Goal: Task Accomplishment & Management: Complete application form

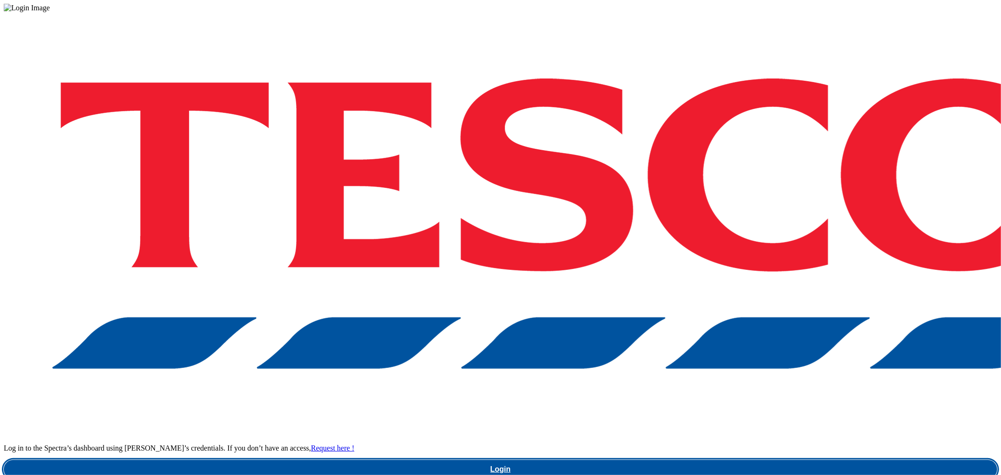
click at [747, 460] on link "Login" at bounding box center [501, 469] width 994 height 19
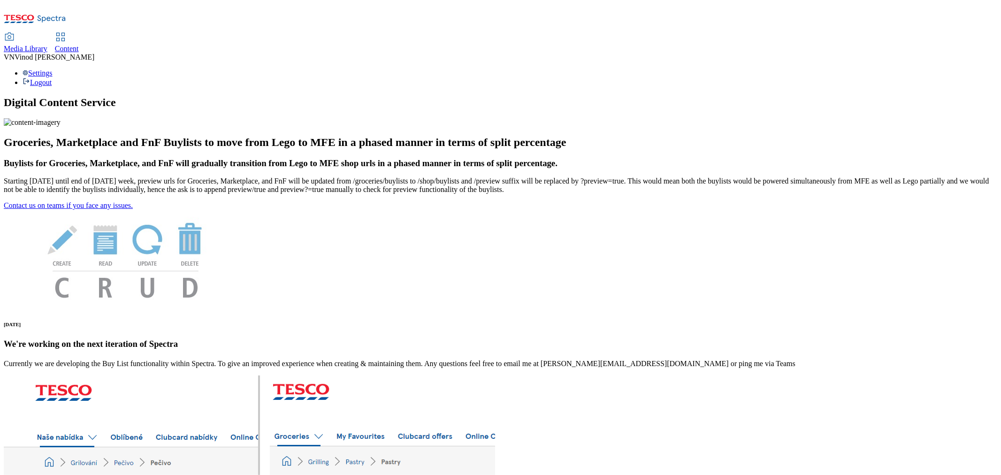
click at [79, 45] on span "Content" at bounding box center [67, 49] width 24 height 8
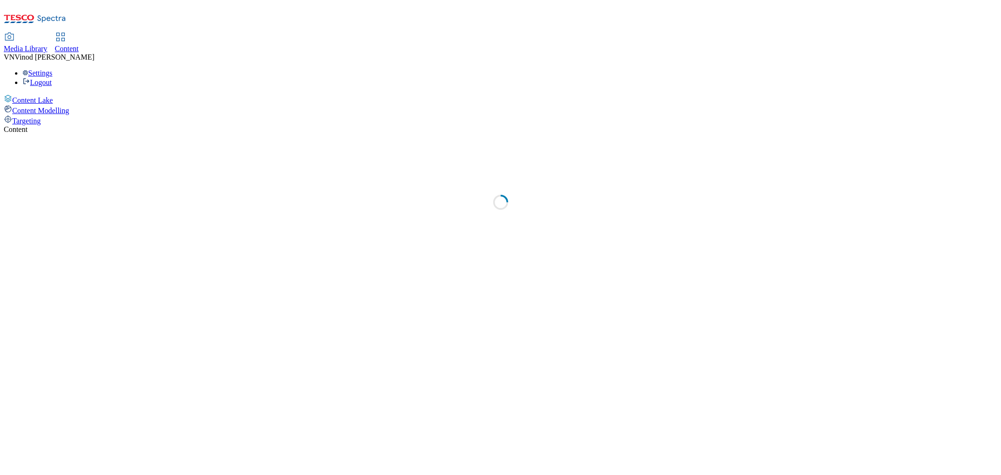
select select "ghs-uk"
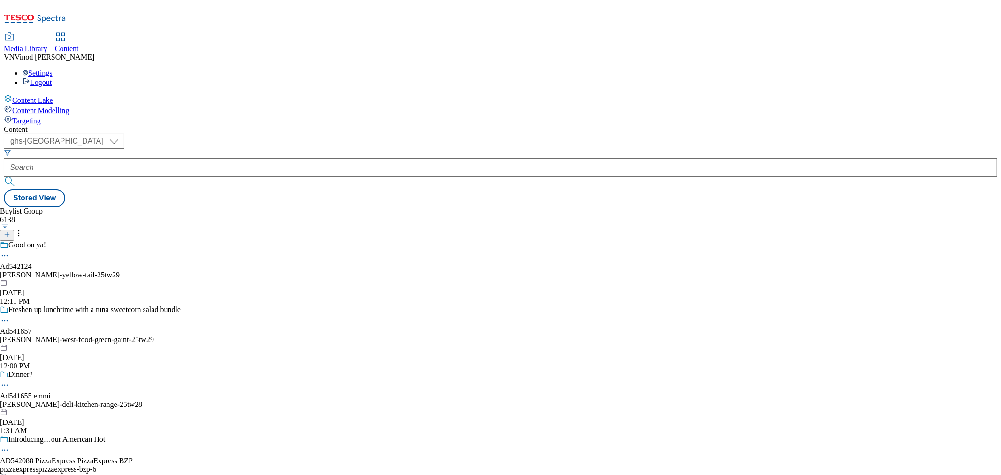
click at [10, 231] on icon at bounding box center [7, 234] width 7 height 7
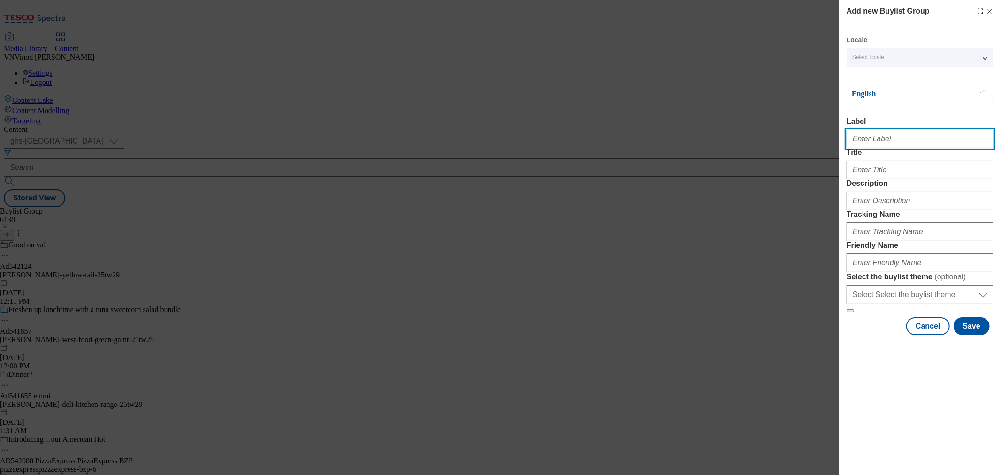
click at [923, 134] on input "Label" at bounding box center [920, 139] width 147 height 19
paste input "542042"
paste input "Coca Cola"
drag, startPoint x: 880, startPoint y: 138, endPoint x: 893, endPoint y: 146, distance: 15.4
click at [880, 138] on input "Ad542042 Coca Cola" at bounding box center [920, 139] width 147 height 19
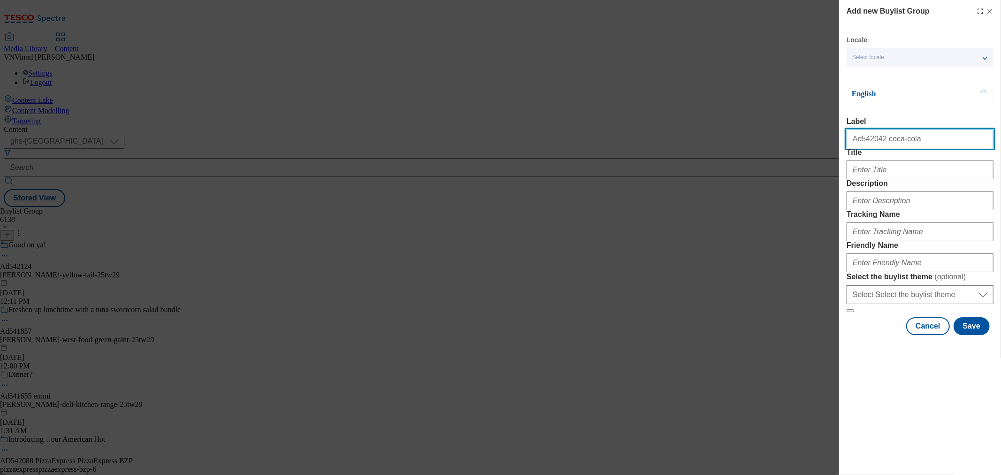
type input "Ad542042 coca-cola"
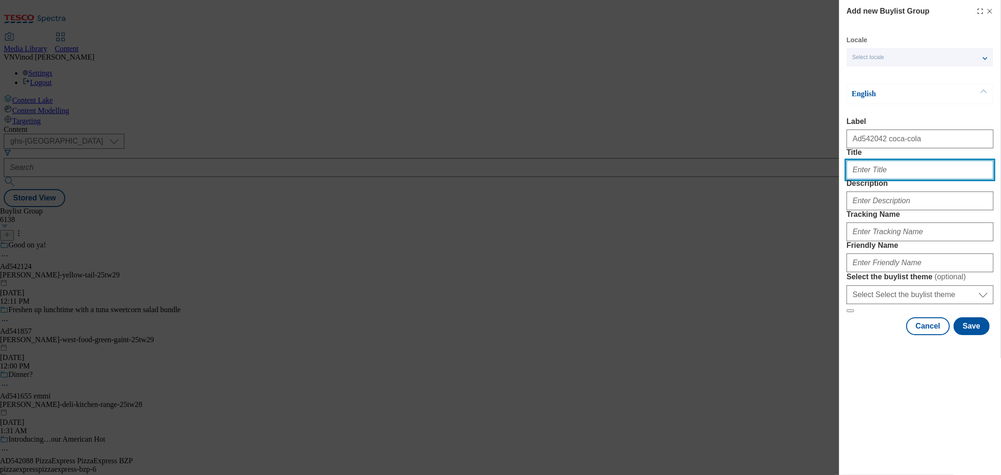
click at [905, 179] on input "Title" at bounding box center [920, 170] width 147 height 19
paste input "Choose real taste with Coca-Cola"
type input "Choose real taste with Coca-Cola"
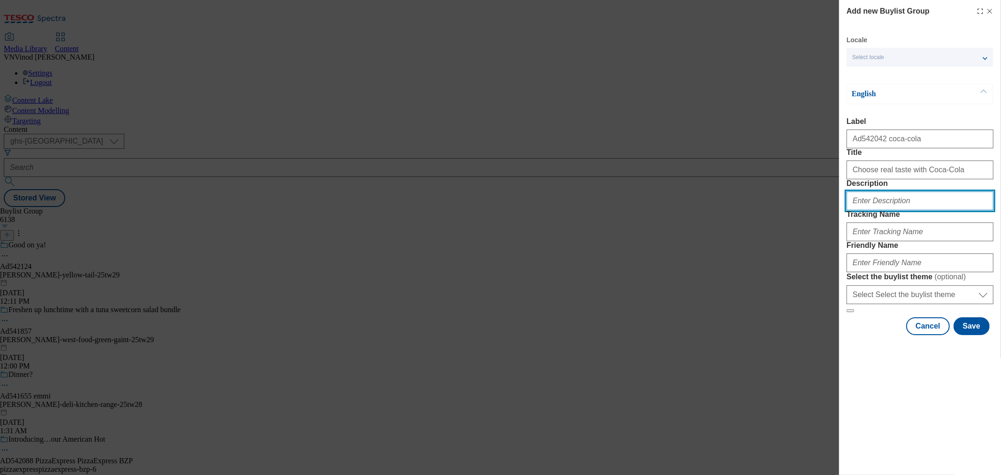
click at [903, 210] on input "Description" at bounding box center [920, 201] width 147 height 19
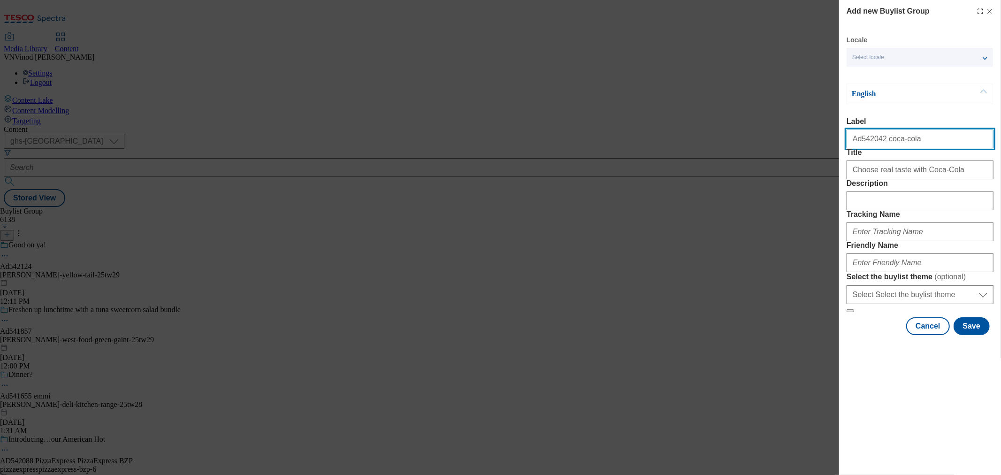
click at [866, 146] on input "Ad542042 coca-cola" at bounding box center [920, 139] width 147 height 19
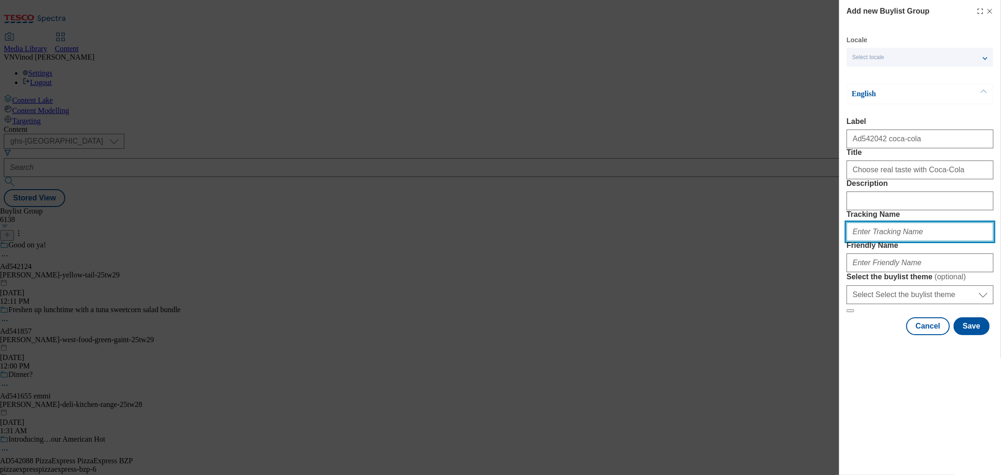
click at [887, 241] on input "Tracking Name" at bounding box center [920, 232] width 147 height 19
paste input "Ad542042"
click at [871, 241] on input "DH_ADAd542042" at bounding box center [920, 232] width 147 height 19
type input "DH_AD542042"
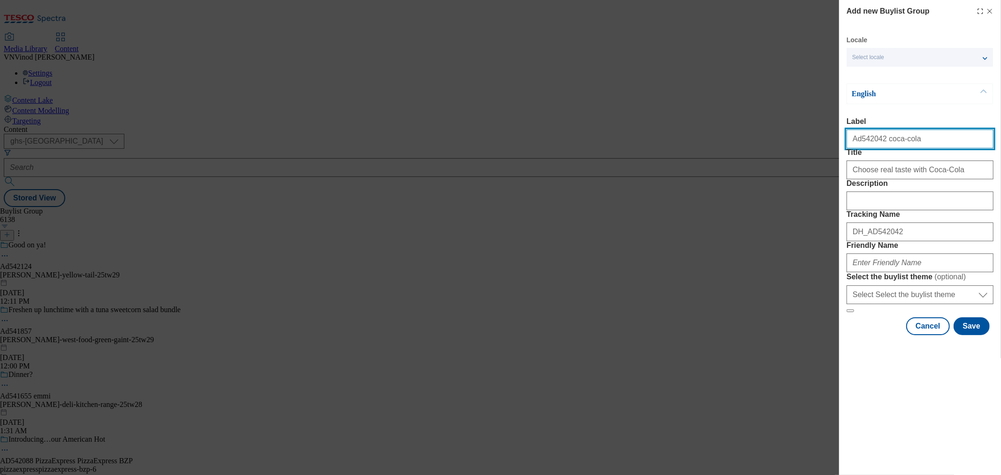
click at [894, 137] on input "Ad542042 coca-cola" at bounding box center [920, 139] width 147 height 19
click at [894, 138] on input "Ad542042 coca-cola" at bounding box center [920, 139] width 147 height 19
click at [909, 143] on input "Ad542042 coca-cola" at bounding box center [920, 139] width 147 height 19
drag, startPoint x: 909, startPoint y: 143, endPoint x: 880, endPoint y: 146, distance: 28.8
click at [880, 146] on input "Ad542042 coca-cola" at bounding box center [920, 139] width 147 height 19
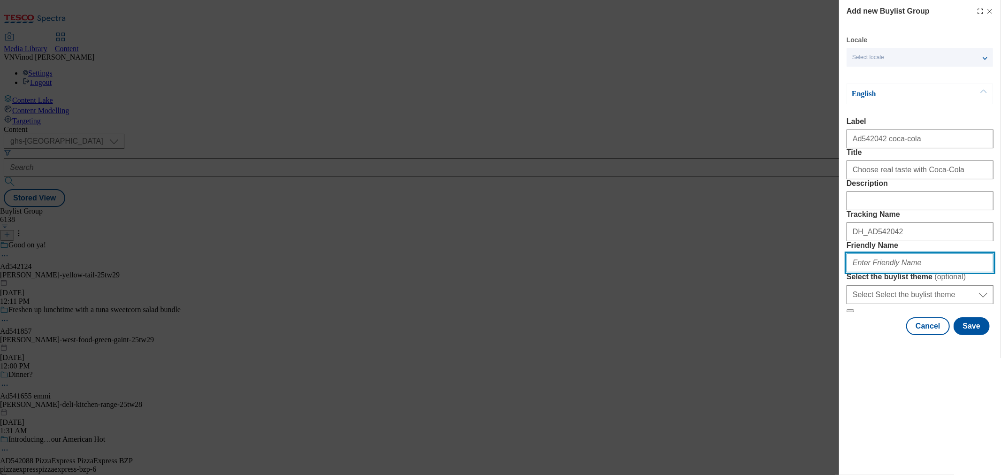
click at [880, 272] on input "Friendly Name" at bounding box center [920, 263] width 147 height 19
paste input "coca-cola"
type input "coca-cola-coke-25tw29"
drag, startPoint x: 931, startPoint y: 325, endPoint x: 574, endPoint y: 336, distance: 356.5
click at [588, 334] on div "Add new Buylist Group Locale Select locale English Welsh English Label Ad542042…" at bounding box center [500, 237] width 1001 height 475
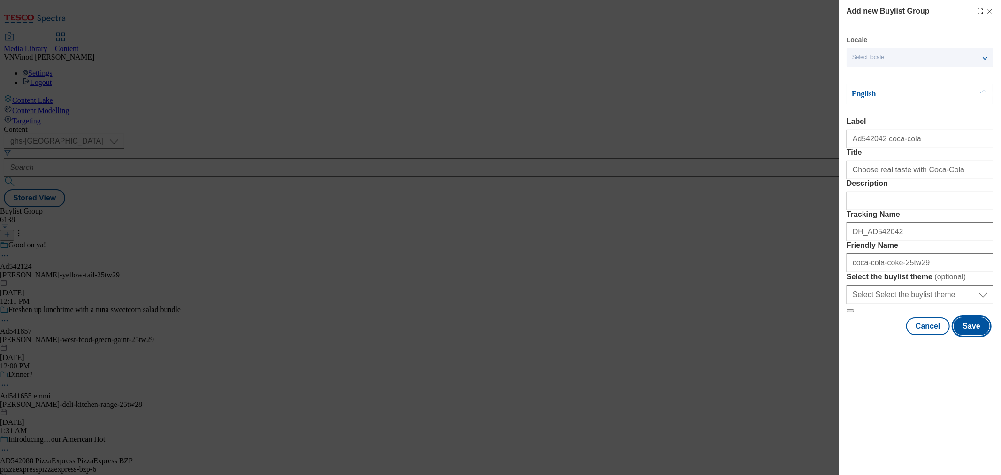
click at [969, 335] on button "Save" at bounding box center [972, 326] width 36 height 18
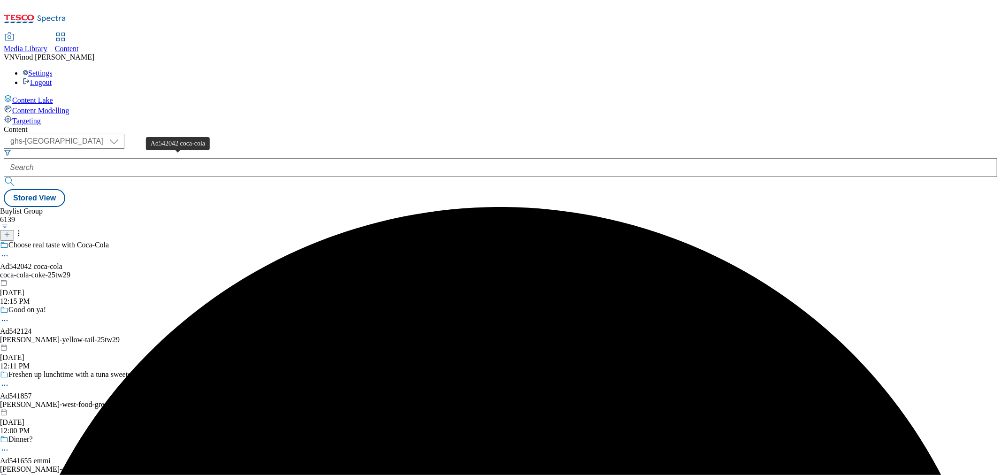
drag, startPoint x: 160, startPoint y: 161, endPoint x: 121, endPoint y: 208, distance: 61.7
click at [62, 262] on div "Ad542042 coca-cola" at bounding box center [31, 266] width 62 height 8
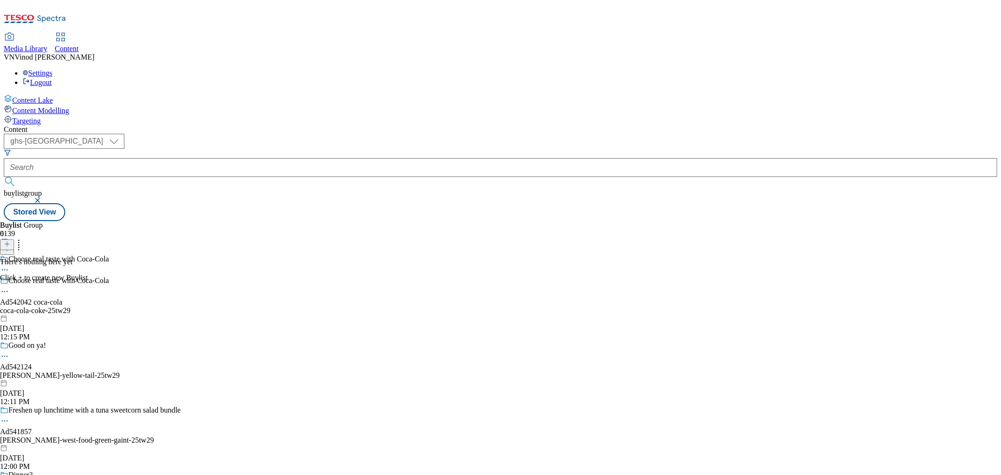
click at [10, 241] on icon at bounding box center [7, 244] width 7 height 7
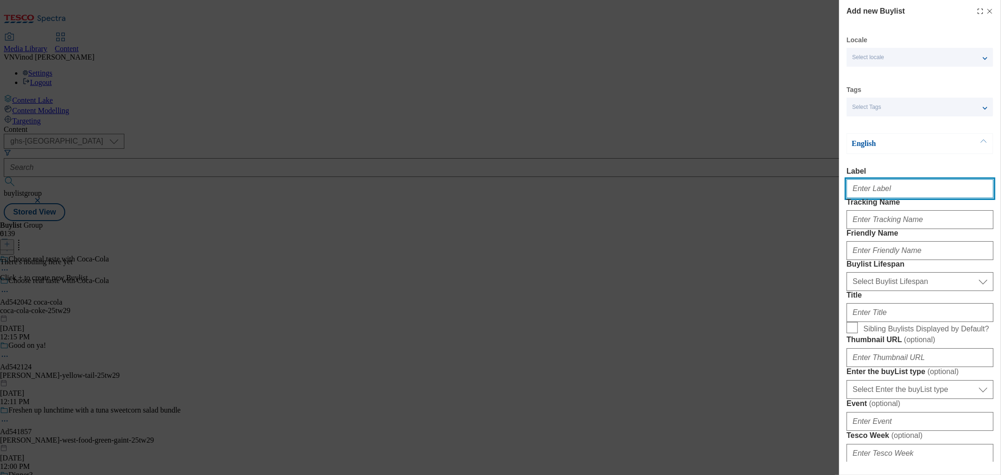
click at [883, 190] on input "Label" at bounding box center [920, 188] width 147 height 19
paste input "542042"
type input "Ad542042"
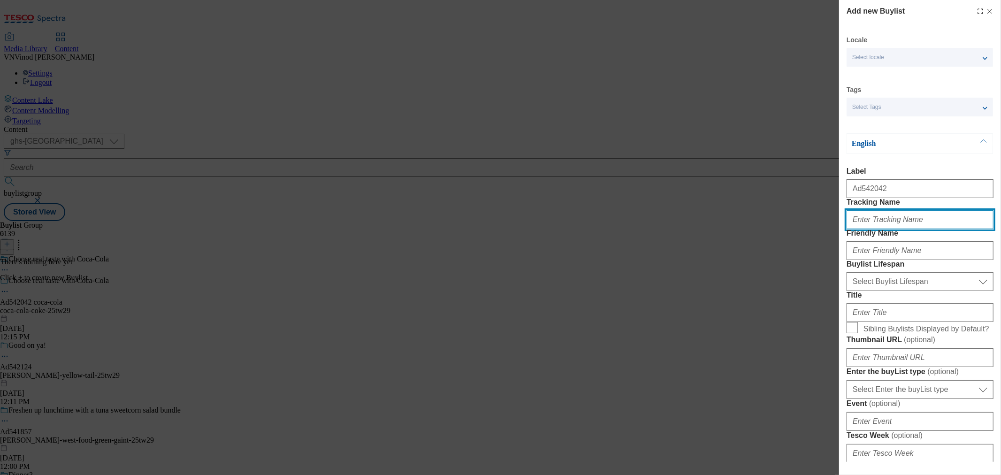
click at [876, 229] on input "Tracking Name" at bounding box center [920, 219] width 147 height 19
paste input "542042"
type input "DH_AD542042"
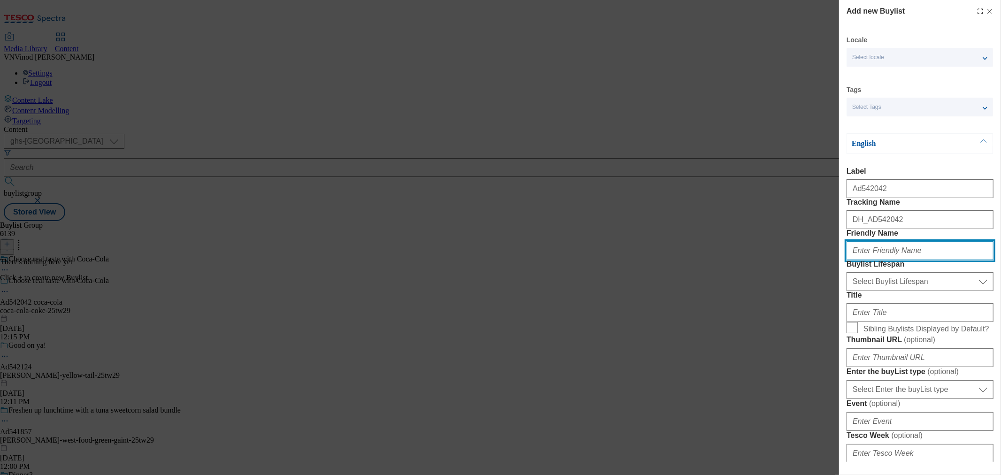
click at [898, 260] on input "Friendly Name" at bounding box center [920, 250] width 147 height 19
paste input "coca-cola"
type input "coca-cola"
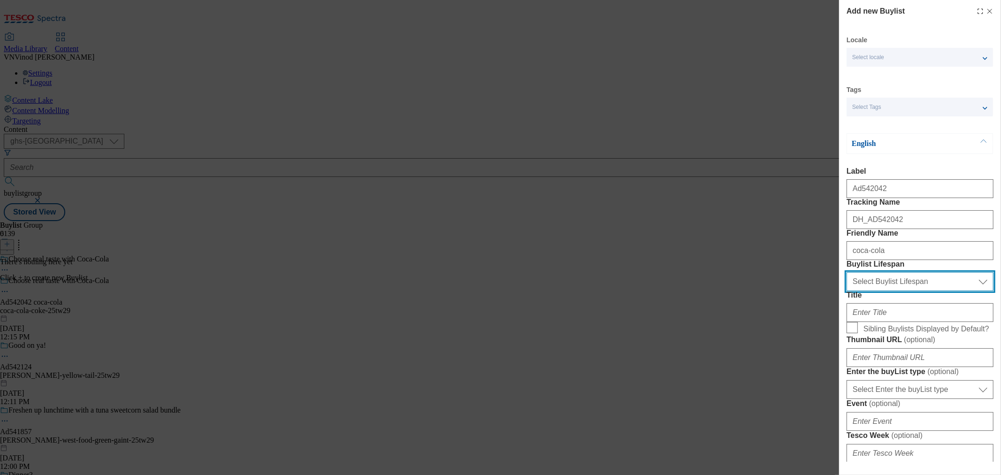
click at [891, 291] on select "Select Buylist Lifespan evergreen seasonal tactical" at bounding box center [920, 281] width 147 height 19
select select "tactical"
click at [847, 291] on select "Select Buylist Lifespan evergreen seasonal tactical" at bounding box center [920, 281] width 147 height 19
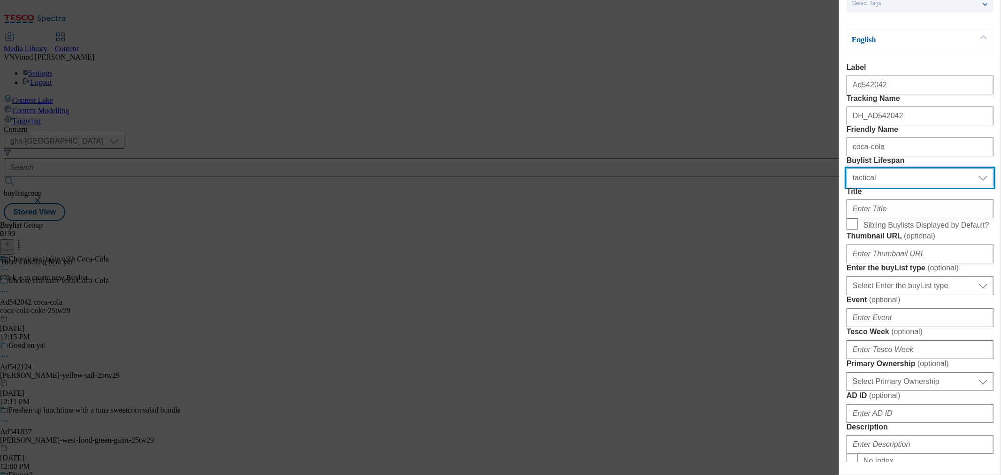
scroll to position [104, 0]
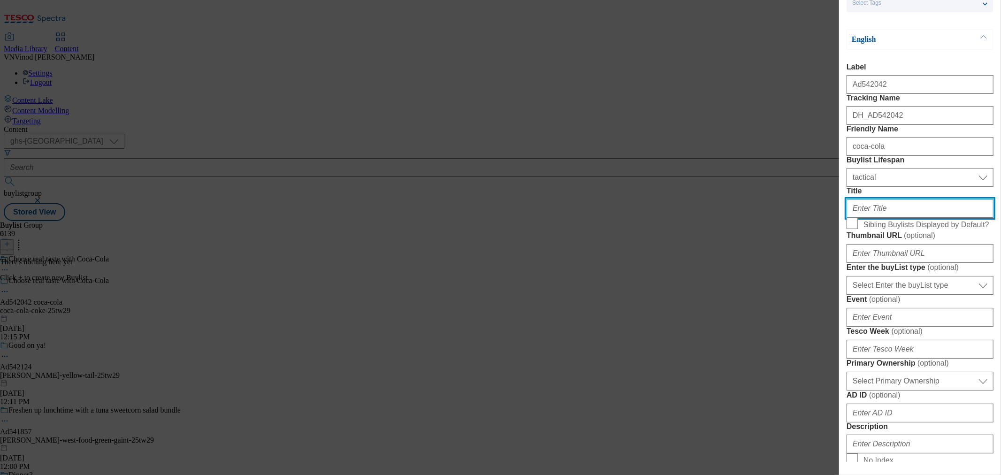
click at [886, 218] on input "Title" at bounding box center [920, 208] width 147 height 19
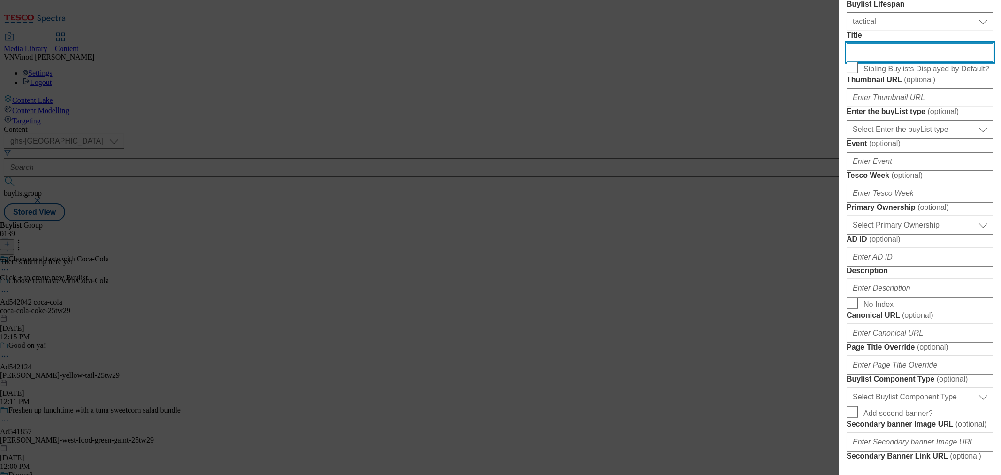
scroll to position [261, 0]
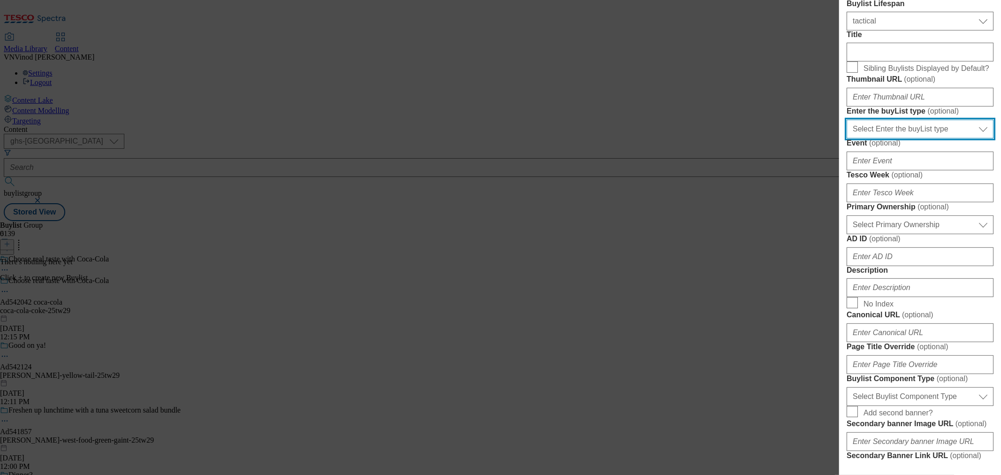
click at [909, 139] on select "Select Enter the buyList type event supplier funded long term >4 weeks supplier…" at bounding box center [920, 129] width 147 height 19
select select "supplier funded short term 1-3 weeks"
click at [847, 139] on select "Select Enter the buyList type event supplier funded long term >4 weeks supplier…" at bounding box center [920, 129] width 147 height 19
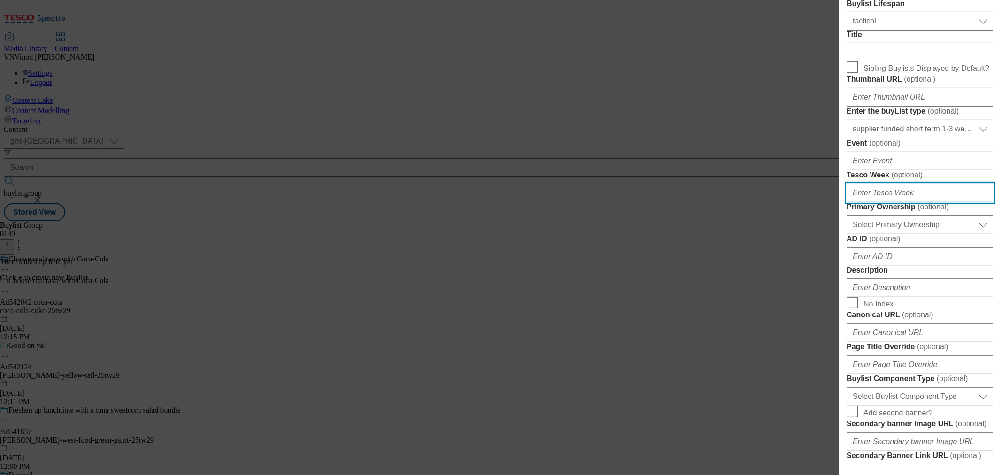
click at [888, 202] on input "Tesco Week ( optional )" at bounding box center [920, 193] width 147 height 19
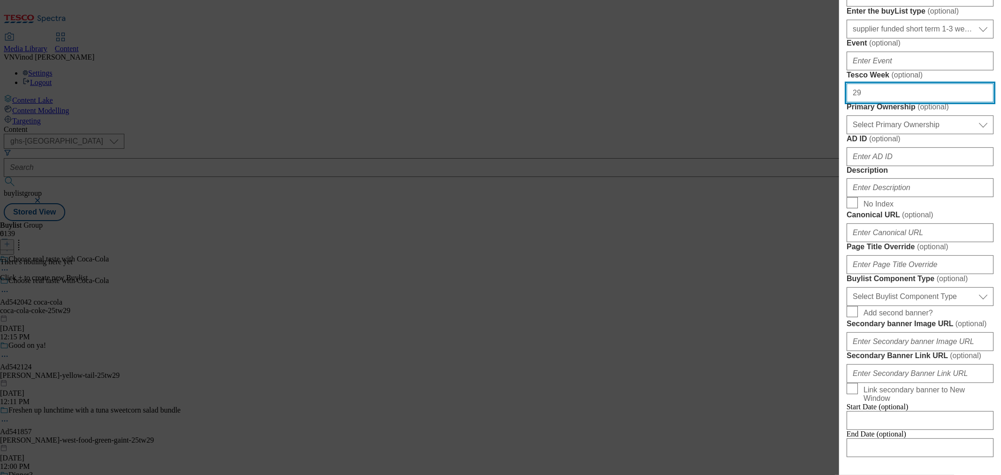
scroll to position [365, 0]
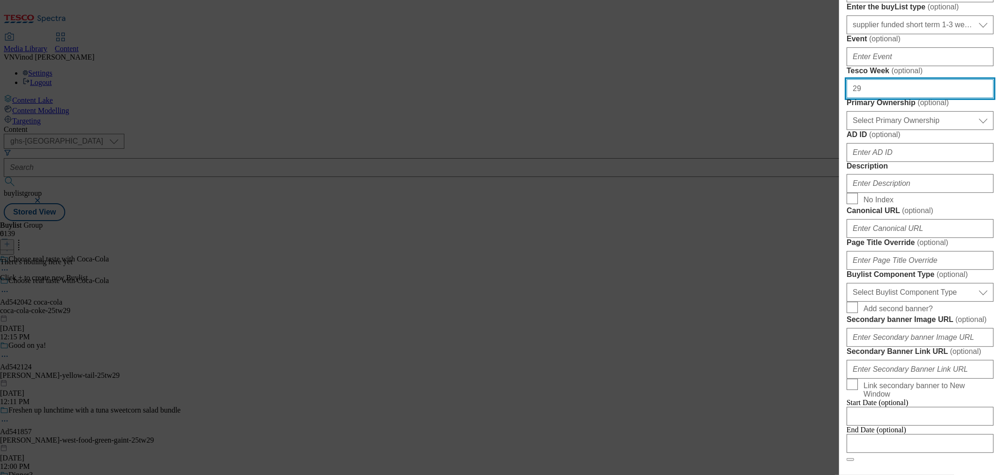
type input "29"
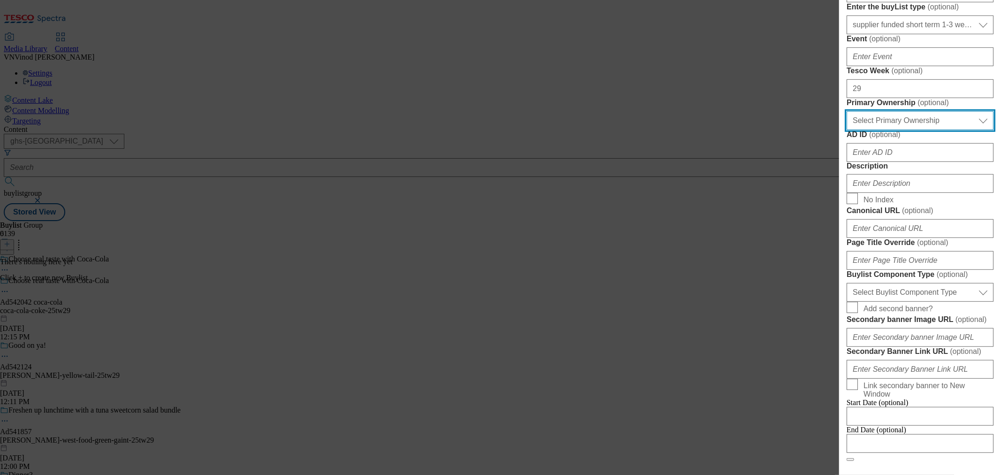
click at [904, 130] on select "Select Primary Ownership tesco dunnhumby" at bounding box center [920, 120] width 147 height 19
select select "dunnhumby"
click at [847, 130] on select "Select Primary Ownership tesco dunnhumby" at bounding box center [920, 120] width 147 height 19
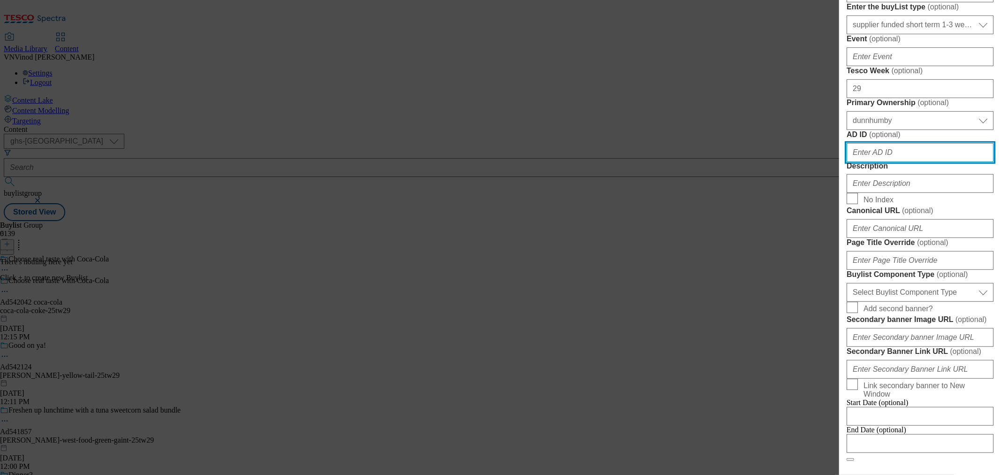
click at [889, 162] on input "AD ID ( optional )" at bounding box center [920, 152] width 147 height 19
paste input "542042"
type input "542042"
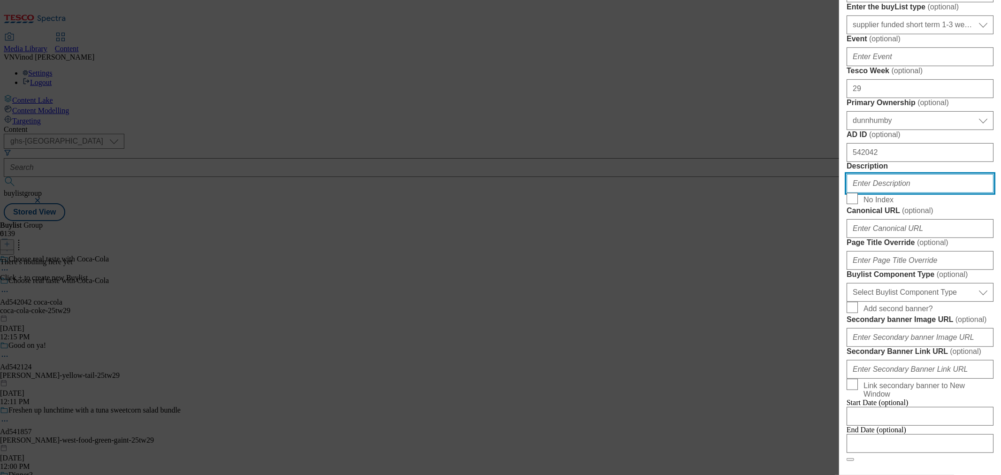
click at [883, 193] on input "Description" at bounding box center [920, 183] width 147 height 19
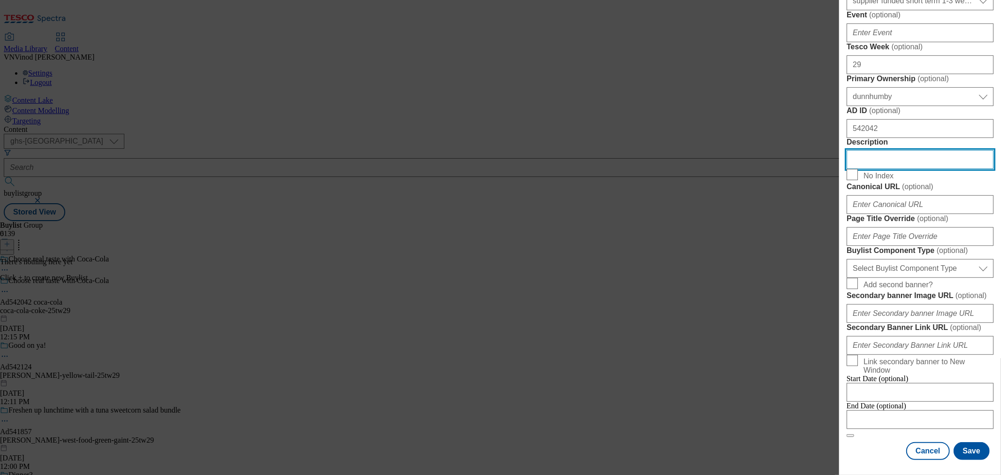
scroll to position [626, 0]
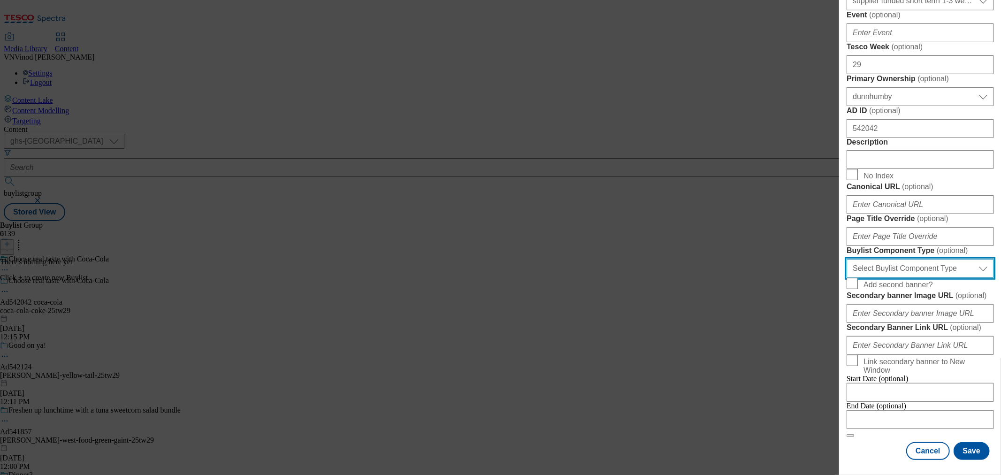
click at [911, 278] on select "Select Buylist Component Type Banner Competition Header Meal" at bounding box center [920, 268] width 147 height 19
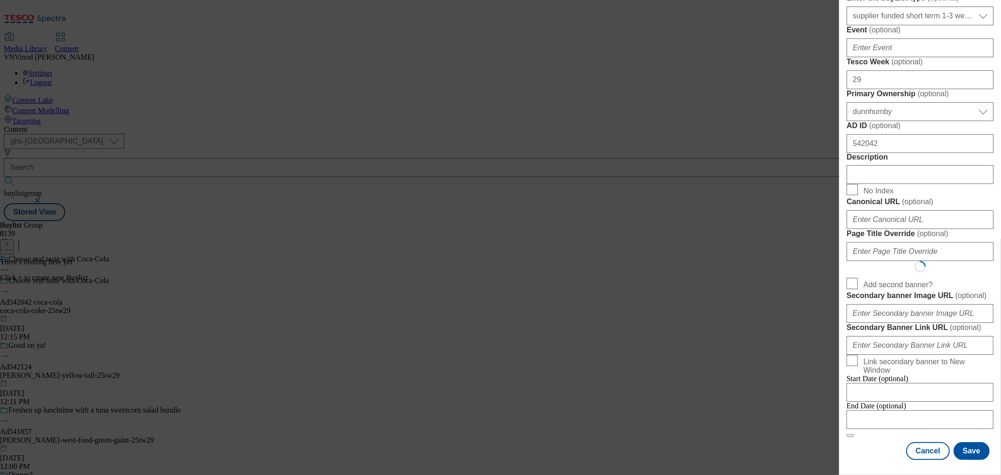
select select "Banner"
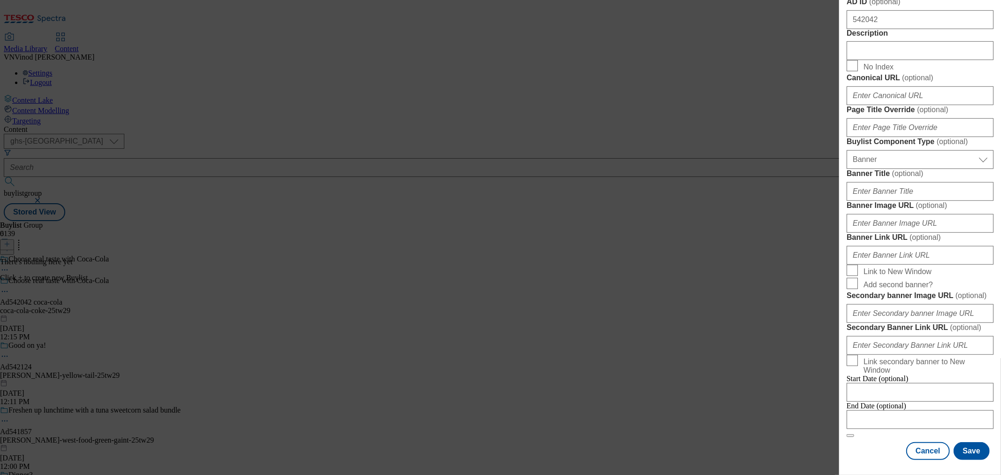
scroll to position [905, 0]
click at [885, 410] on input "Modal" at bounding box center [920, 419] width 147 height 19
select select "2025"
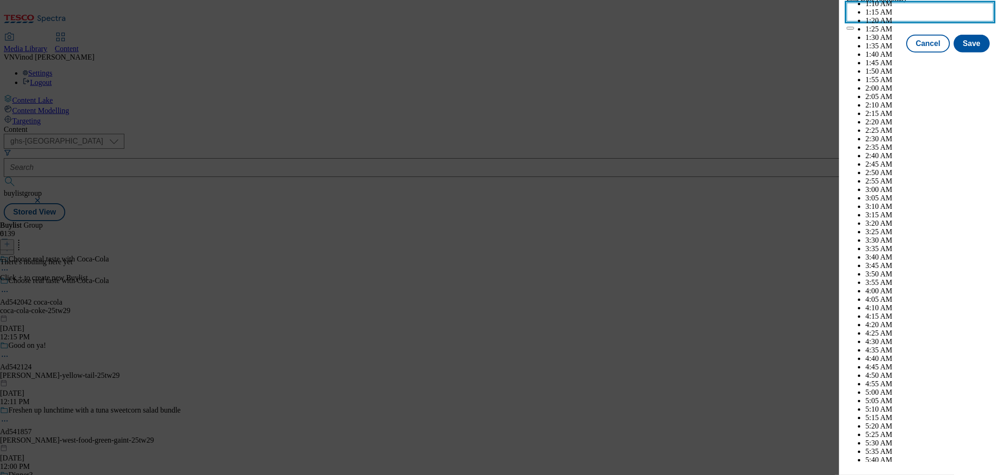
scroll to position [2552, 0]
select select "December"
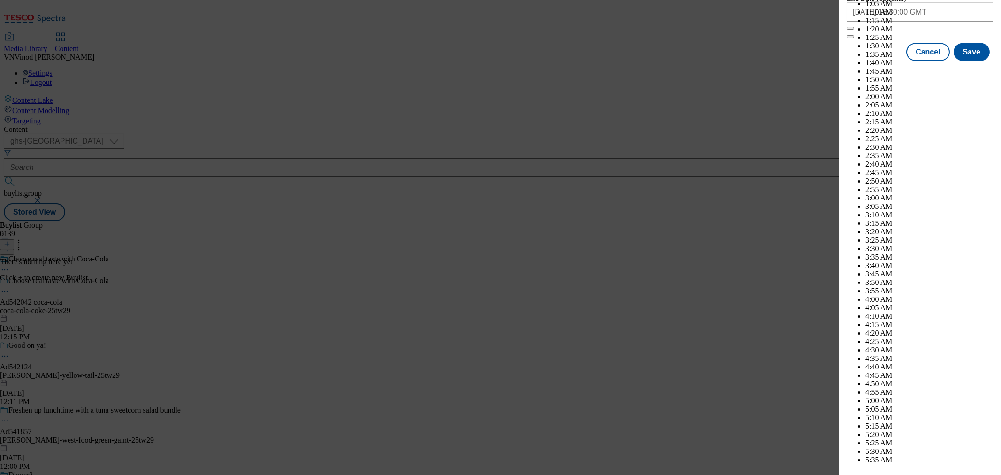
click at [878, 61] on div "Cancel Save" at bounding box center [920, 52] width 147 height 18
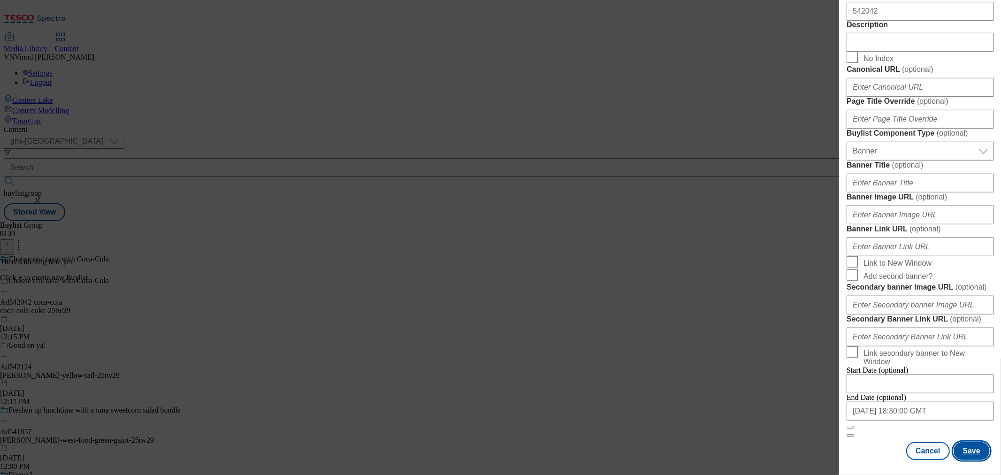
click at [961, 442] on button "Save" at bounding box center [972, 451] width 36 height 18
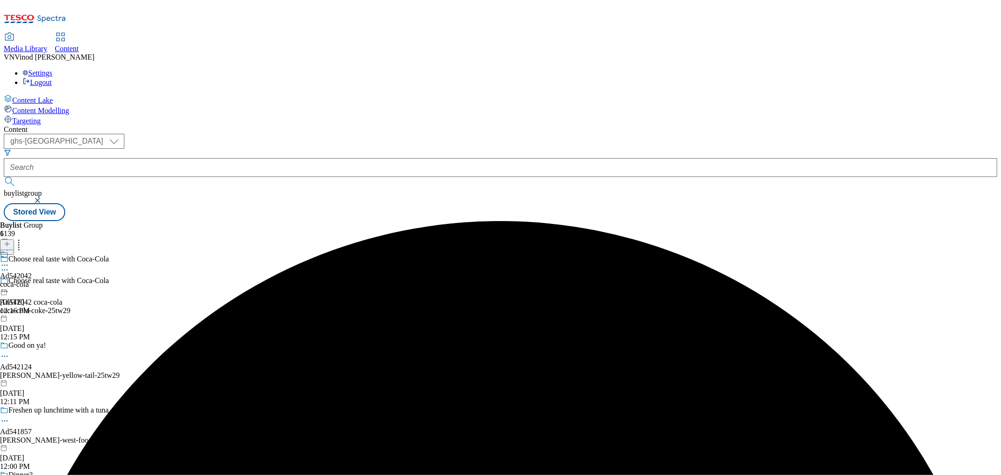
click at [32, 280] on div "coca-cola" at bounding box center [16, 284] width 32 height 8
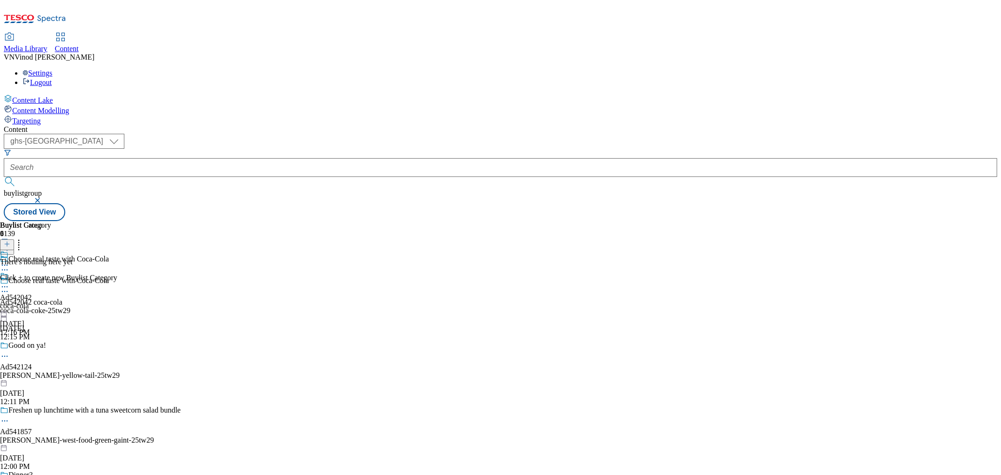
click at [10, 241] on icon at bounding box center [7, 244] width 7 height 7
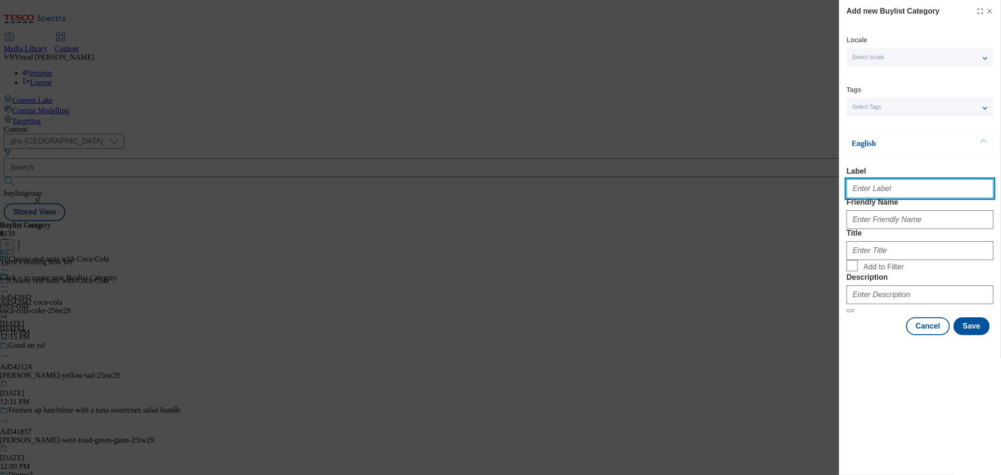
click at [886, 198] on input "Label" at bounding box center [920, 188] width 147 height 19
paste input "542042"
type input "Ad542042"
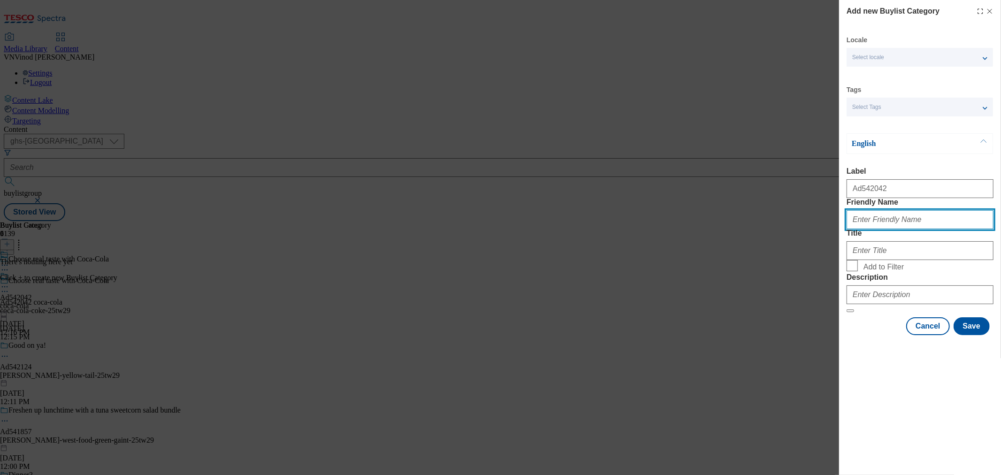
click at [932, 229] on input "Friendly Name" at bounding box center [920, 219] width 147 height 19
paste input "coca-cola-coke"
type input "coca-cola-coke"
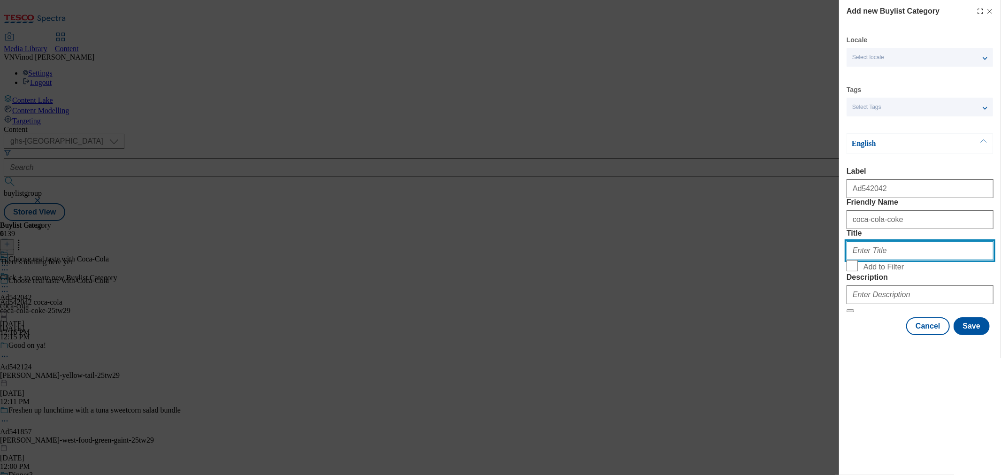
click at [893, 260] on input "Title" at bounding box center [920, 250] width 147 height 19
paste input "Coca Cola"
type input "Coca Cola"
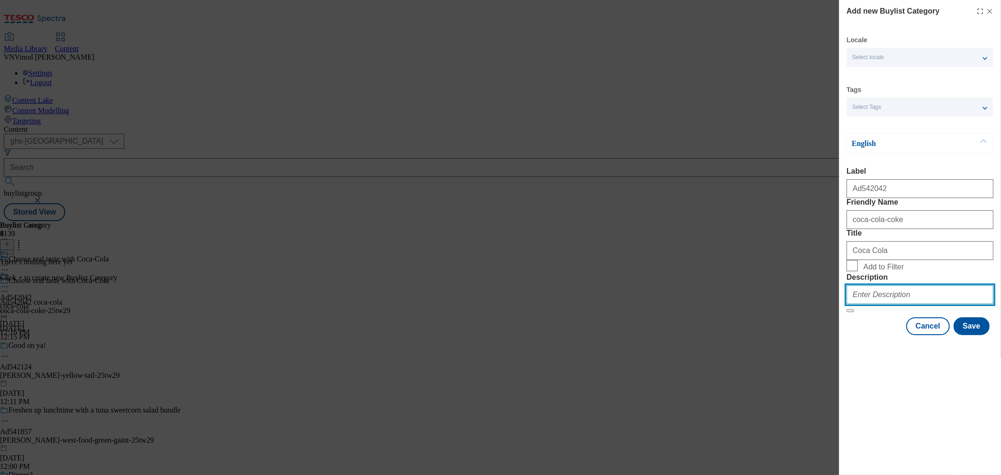
drag, startPoint x: 891, startPoint y: 358, endPoint x: 904, endPoint y: 365, distance: 15.3
click at [891, 304] on input "Description" at bounding box center [920, 294] width 147 height 19
click at [972, 335] on button "Save" at bounding box center [972, 326] width 36 height 18
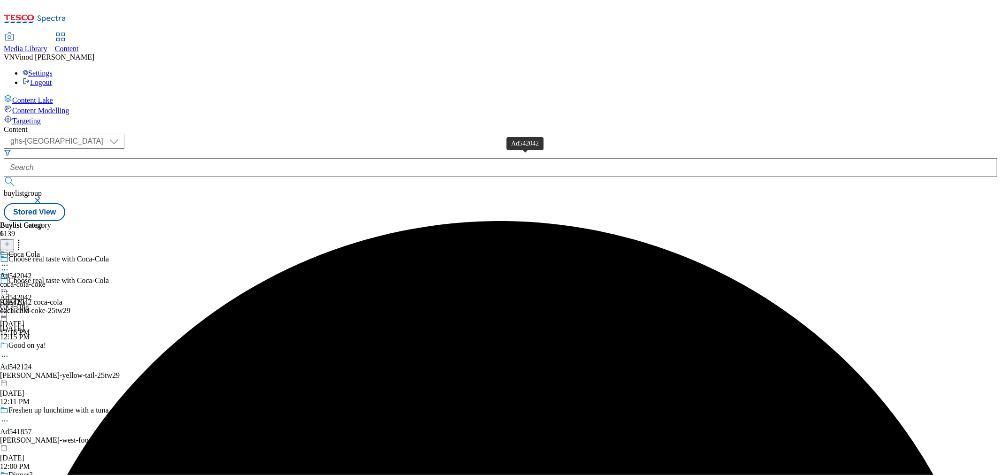
click at [32, 272] on div "Ad542042" at bounding box center [16, 276] width 32 height 8
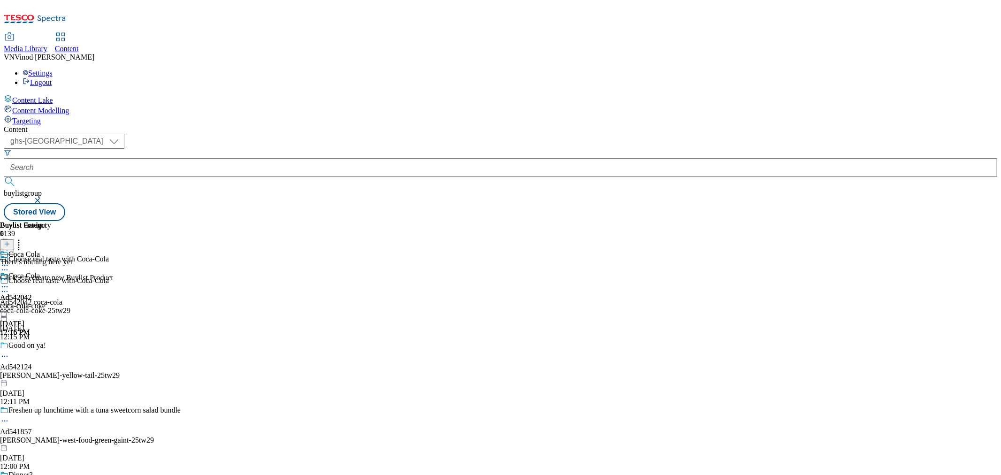
click at [10, 241] on icon at bounding box center [7, 244] width 7 height 7
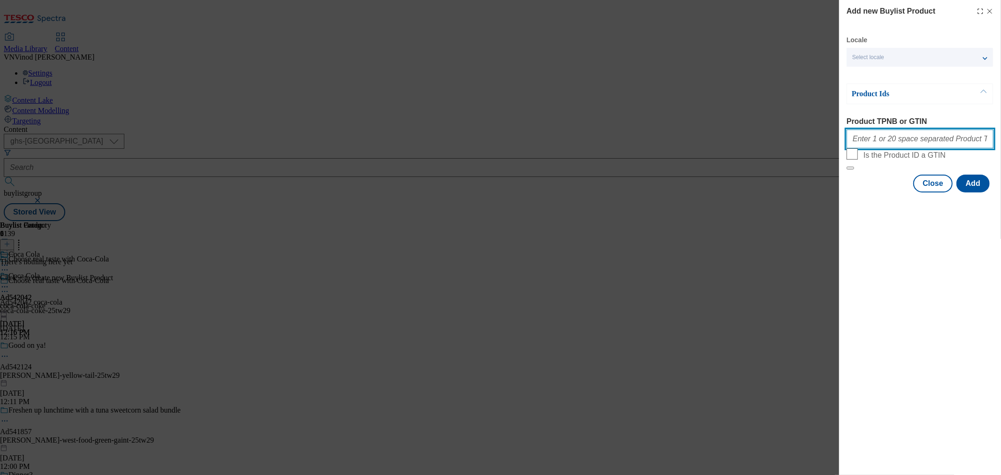
click at [893, 142] on input "Product TPNB or GTIN" at bounding box center [920, 139] width 147 height 19
paste input "66101166 51520424 76236757 54109746 55885711 76236826 60962031, 66101166 515204…"
type input "66101166 51520424 76236757 54109746 55885711 76236826 60962031, 66101166 515204…"
click at [978, 193] on button "Add" at bounding box center [973, 184] width 33 height 18
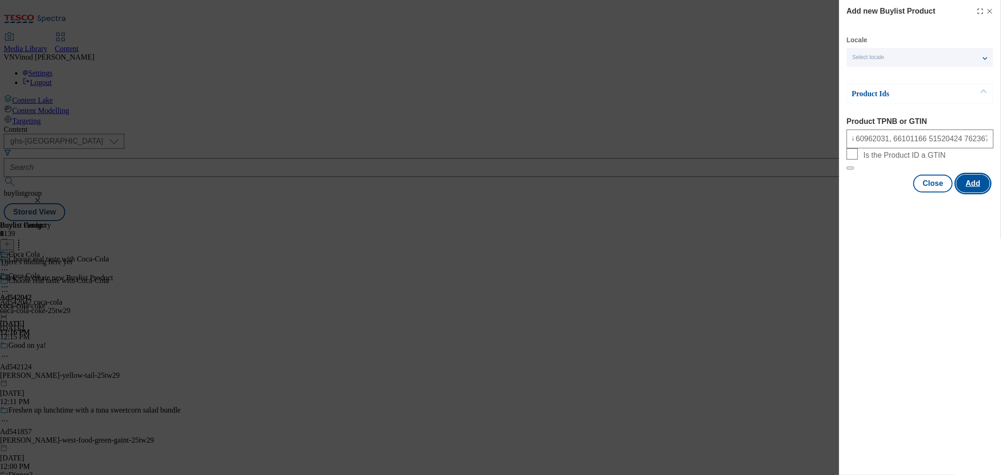
scroll to position [0, 0]
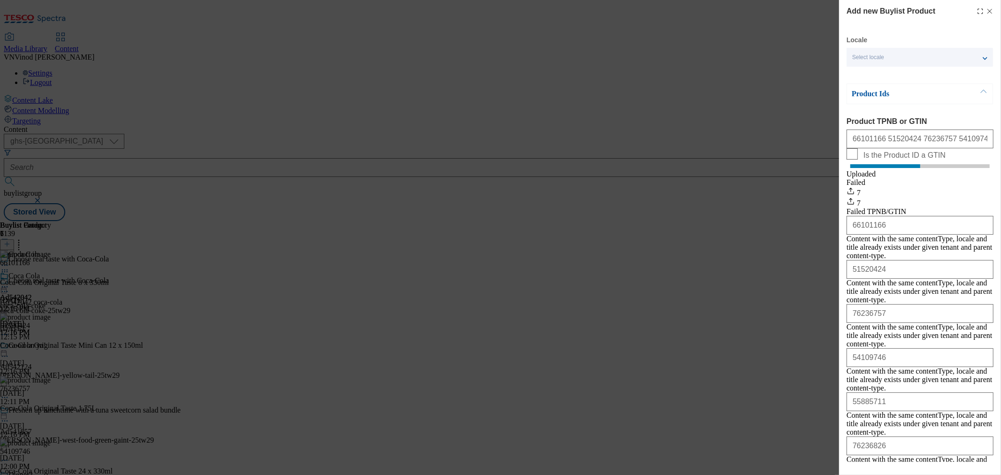
click at [988, 12] on line "Modal" at bounding box center [990, 11] width 4 height 4
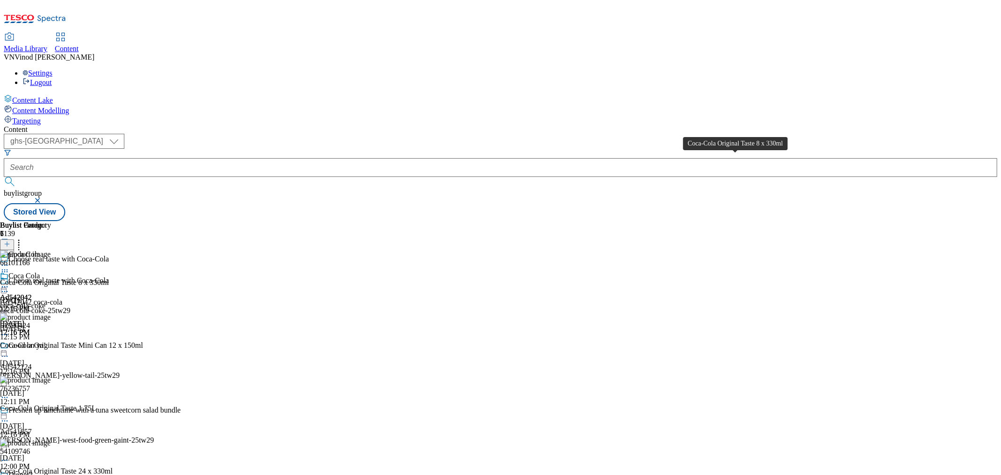
click at [109, 278] on div "Coca-Cola Original Taste 8 x 330ml" at bounding box center [54, 282] width 109 height 8
copy div "Coca-Cola Original Taste 8 x 330ml"
click at [9, 287] on icon at bounding box center [4, 291] width 9 height 9
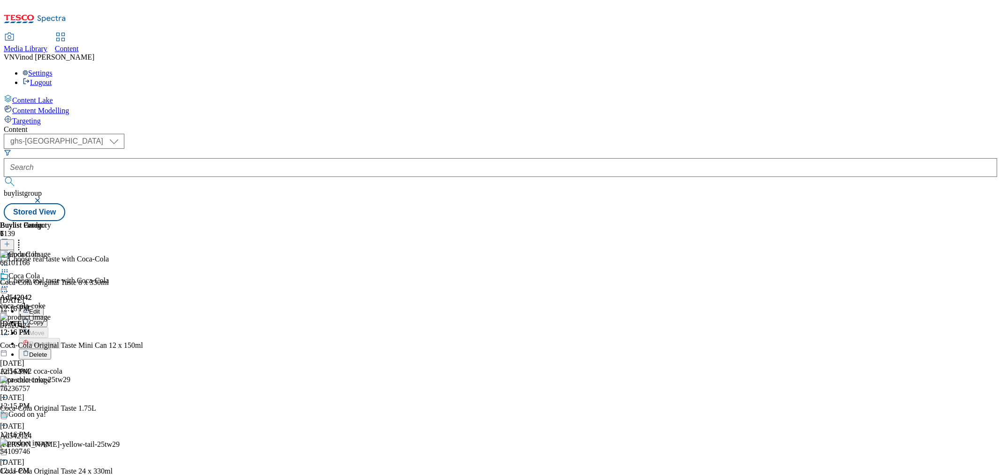
click at [44, 306] on button "Edit" at bounding box center [31, 311] width 25 height 11
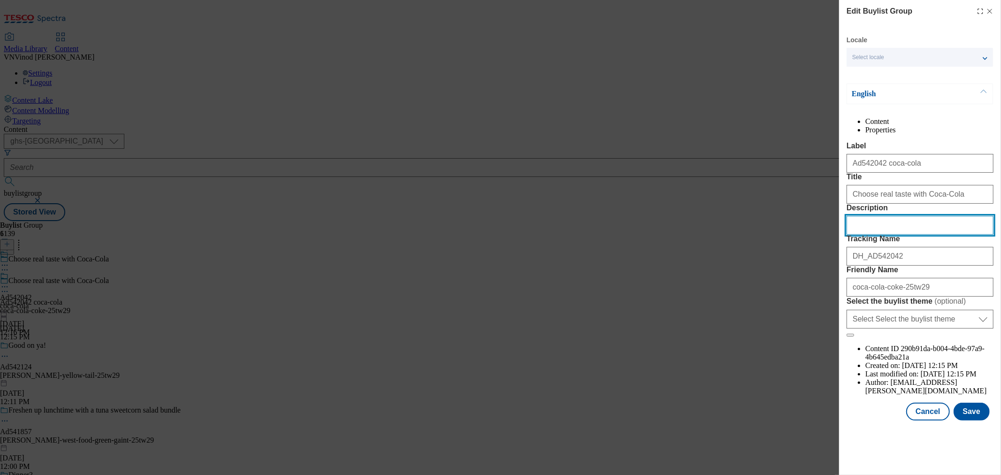
click at [893, 235] on input "Description" at bounding box center [920, 225] width 147 height 19
paste input "Coca-Cola Original Taste 8 x 330ml"
type input "Coca-Cola Original Taste 8 x 330ml"
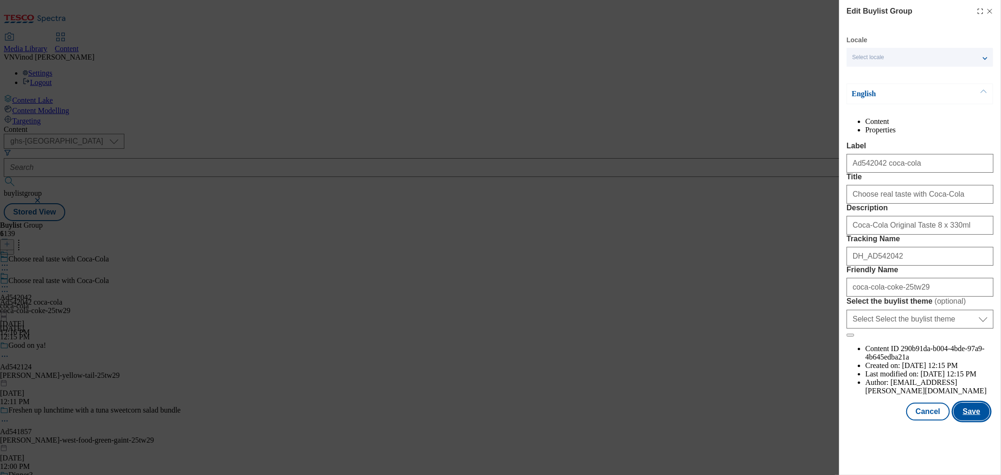
click at [967, 421] on button "Save" at bounding box center [972, 412] width 36 height 18
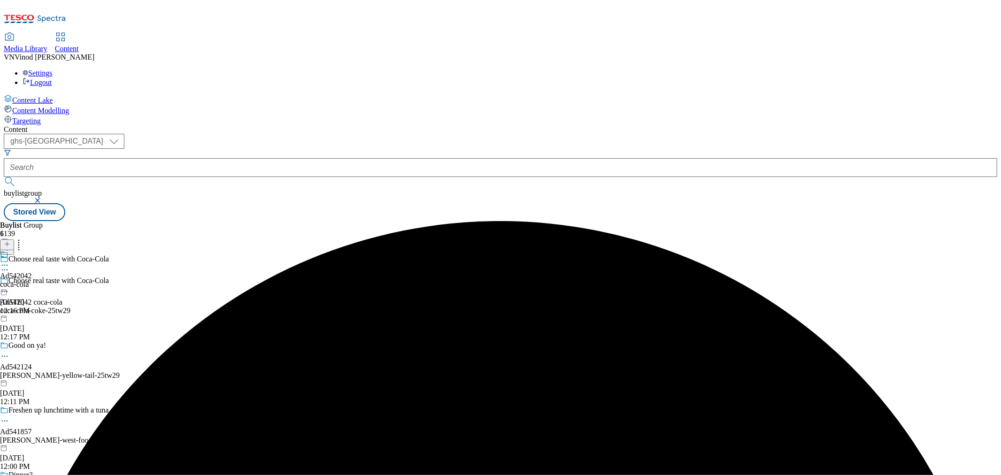
click at [9, 261] on icon at bounding box center [4, 265] width 9 height 9
click at [44, 279] on button "Edit" at bounding box center [31, 284] width 25 height 11
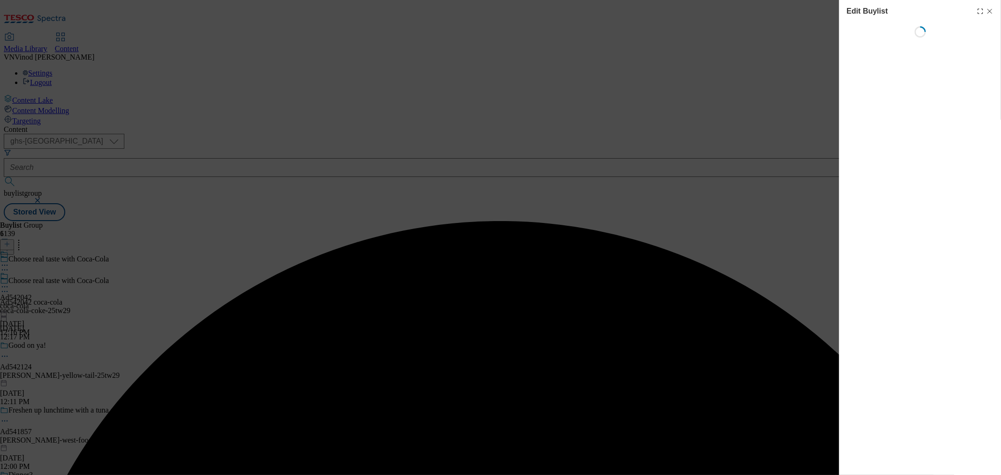
select select "tactical"
select select "supplier funded short term 1-3 weeks"
select select "dunnhumby"
select select "Banner"
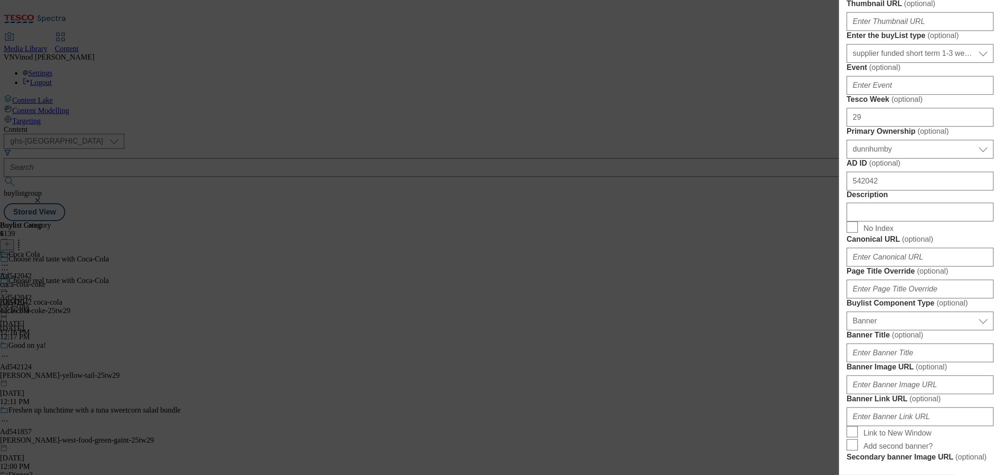
scroll to position [417, 0]
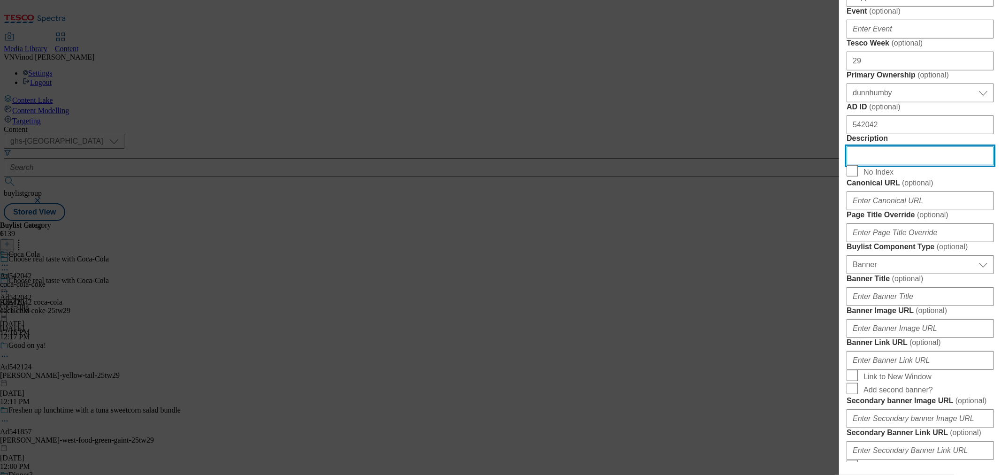
click at [888, 165] on input "Description" at bounding box center [920, 155] width 147 height 19
paste input "Coca-Cola Original Taste 8 x 330ml"
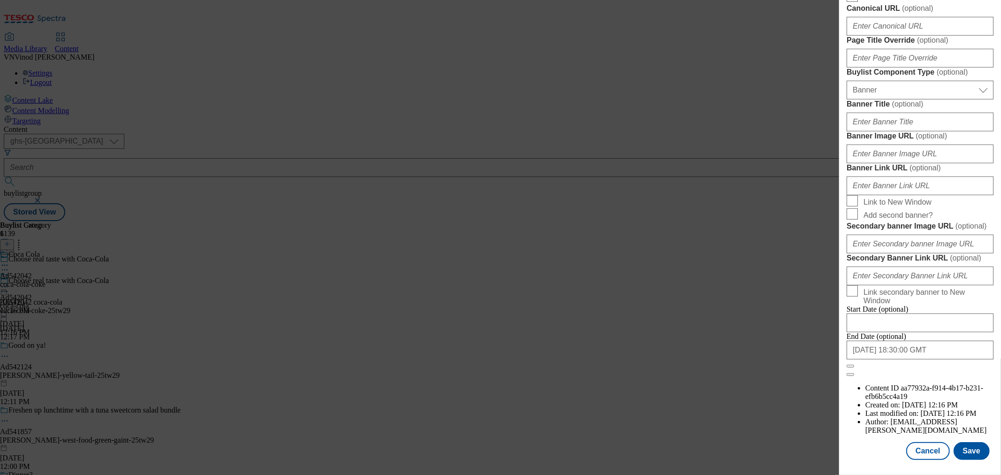
scroll to position [947, 0]
type input "Coca-Cola Original Taste 8 x 330ml"
click at [970, 443] on button "Save" at bounding box center [972, 451] width 36 height 18
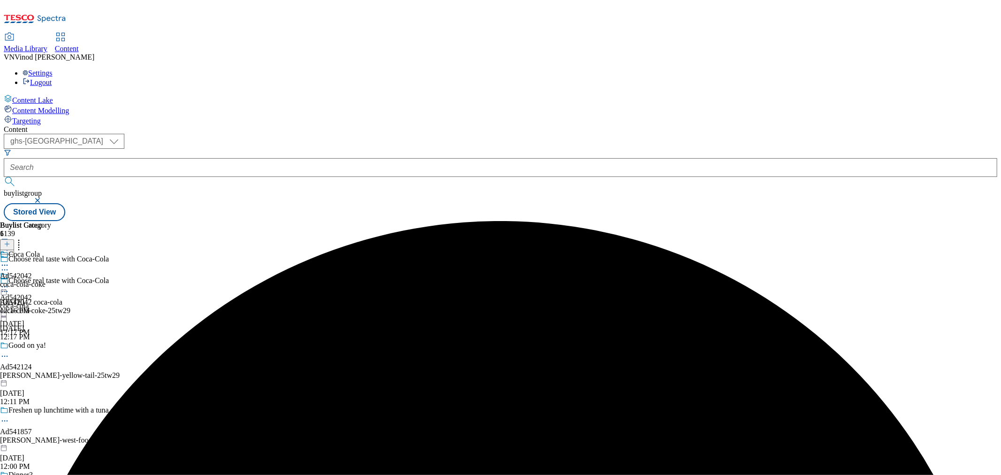
click at [9, 261] on icon at bounding box center [4, 265] width 9 height 9
click at [44, 279] on button "Edit" at bounding box center [31, 284] width 25 height 11
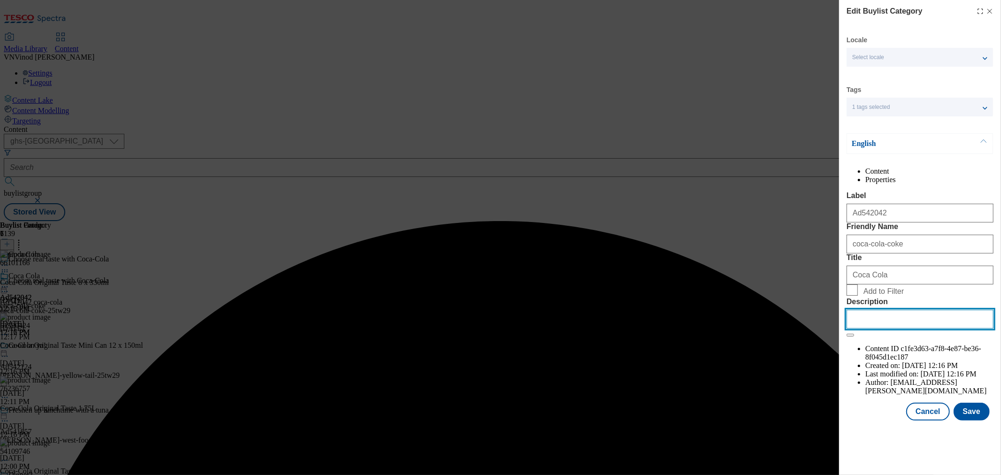
click at [880, 329] on input "Description" at bounding box center [920, 319] width 147 height 19
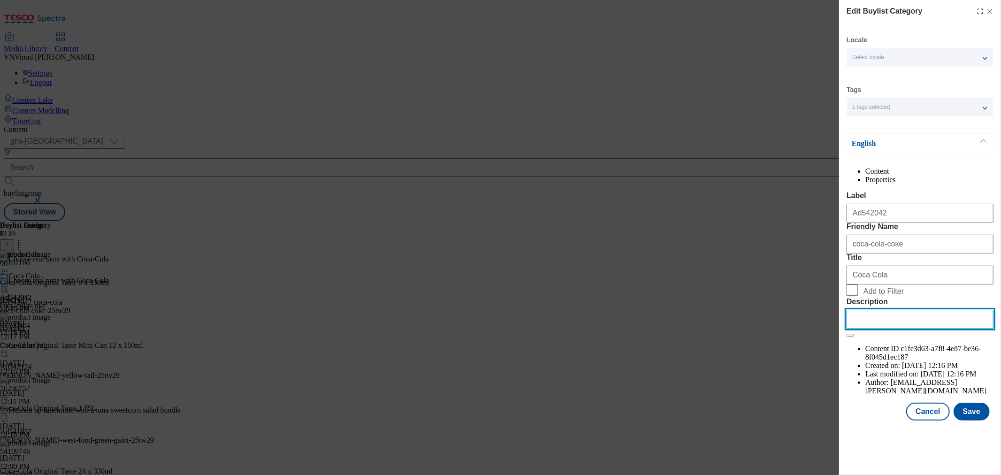
paste input "Coca-Cola Original Taste 8 x 330ml"
type input "Coca-Cola Original Taste 8 x 330ml"
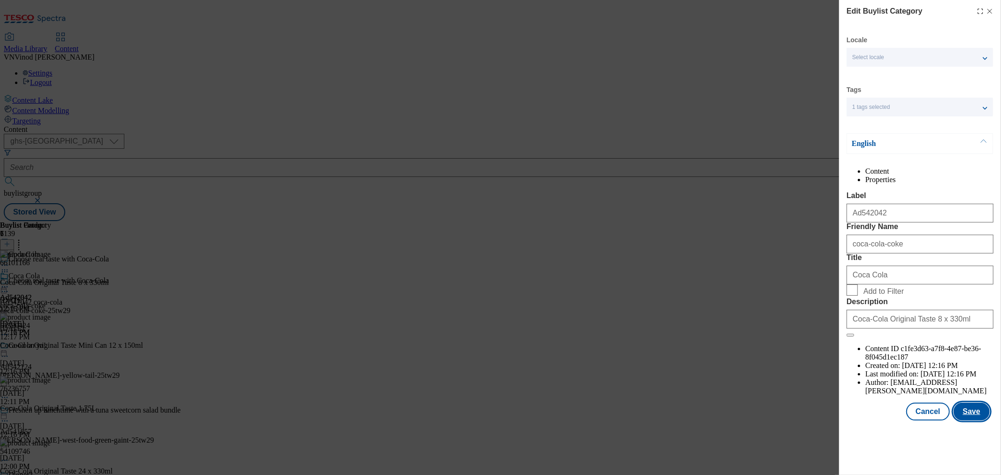
click at [978, 421] on button "Save" at bounding box center [972, 412] width 36 height 18
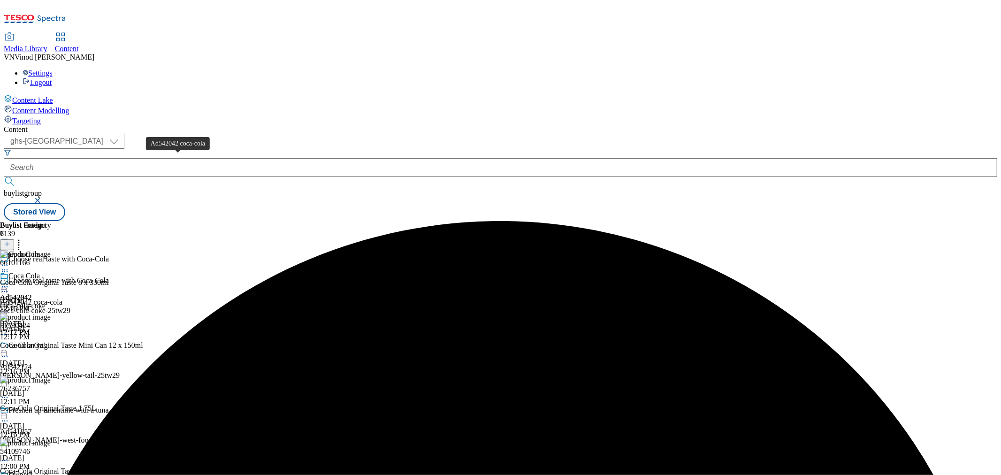
click at [62, 298] on div "Ad542042 coca-cola" at bounding box center [31, 302] width 62 height 8
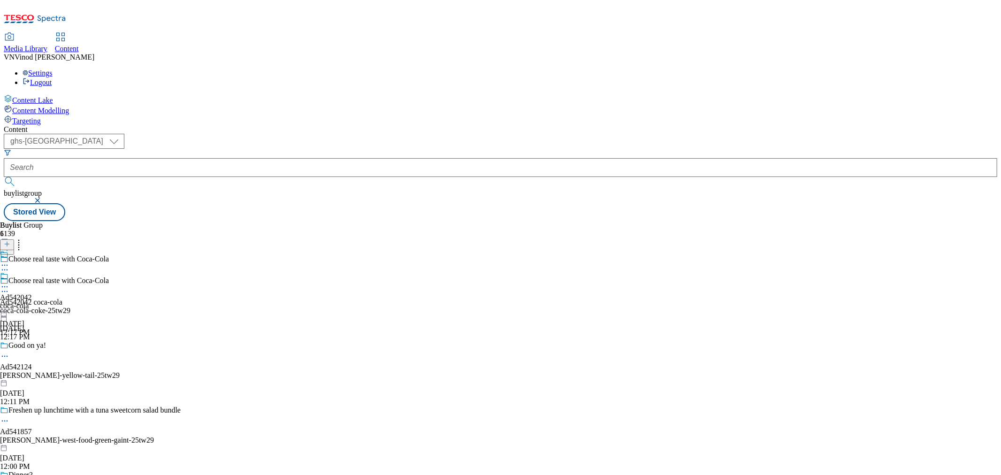
click at [9, 282] on icon at bounding box center [4, 286] width 9 height 9
click at [44, 301] on button "Edit" at bounding box center [31, 306] width 25 height 11
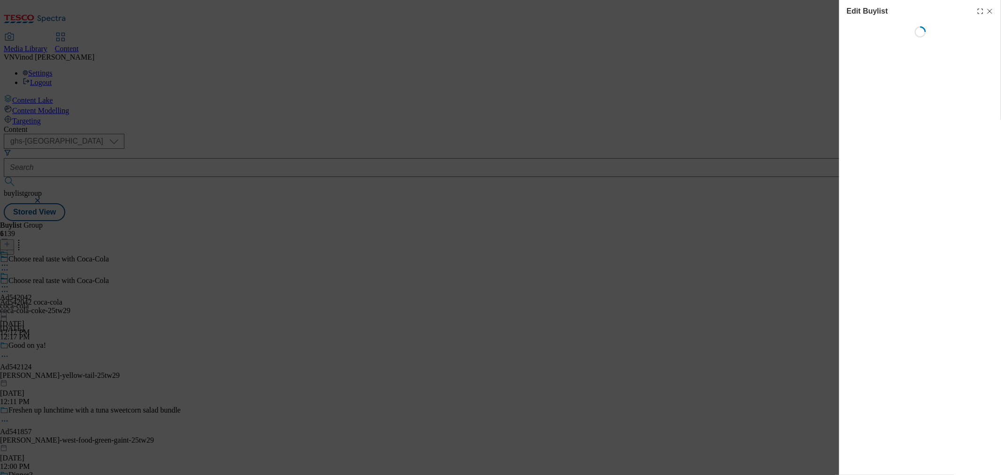
select select "tactical"
select select "supplier funded short term 1-3 weeks"
select select "dunnhumby"
select select "Banner"
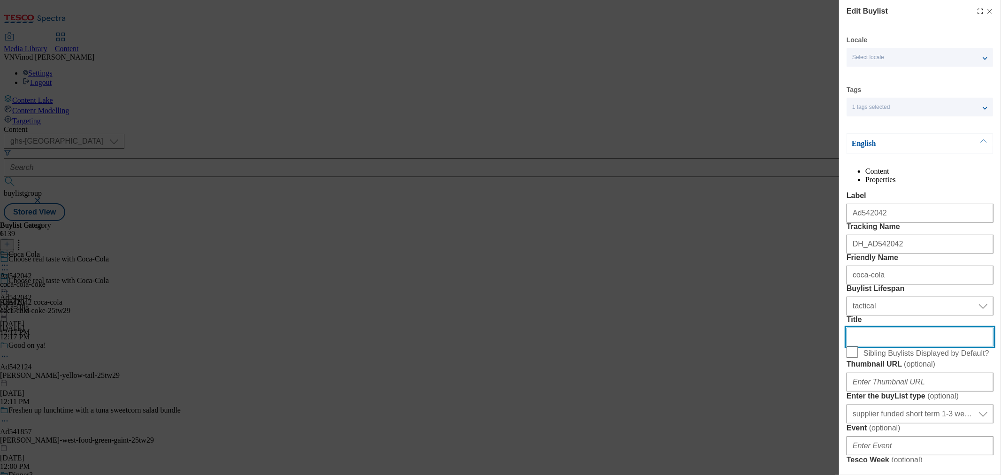
click at [872, 347] on input "Title" at bounding box center [920, 337] width 147 height 19
paste input "Choose real taste with Coca-Cola"
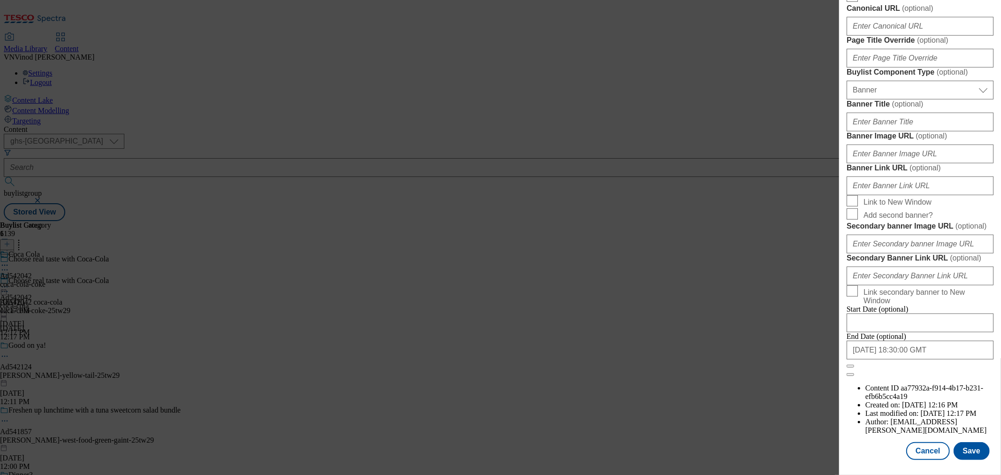
scroll to position [947, 0]
type input "Choose real taste with Coca-Cola"
click at [968, 445] on button "Save" at bounding box center [972, 451] width 36 height 18
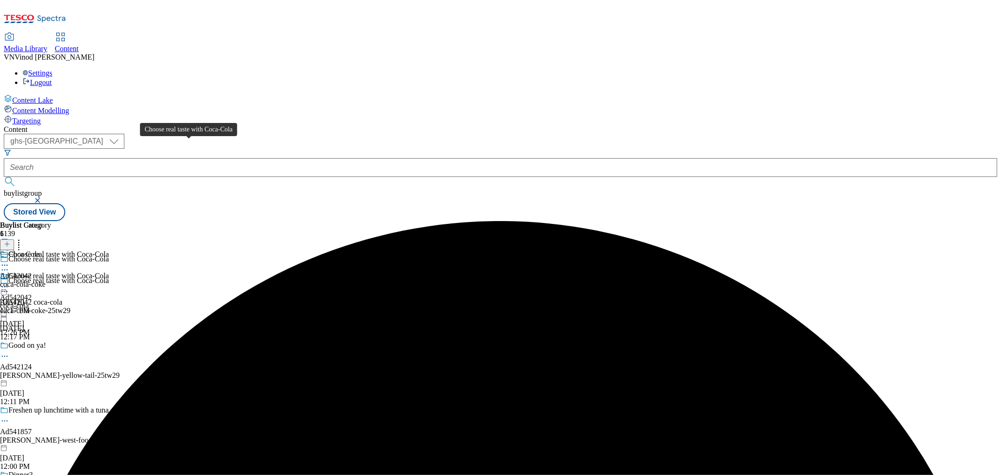
click at [109, 277] on span "Choose real taste with Coca-Cola" at bounding box center [58, 282] width 100 height 10
